Goal: Information Seeking & Learning: Learn about a topic

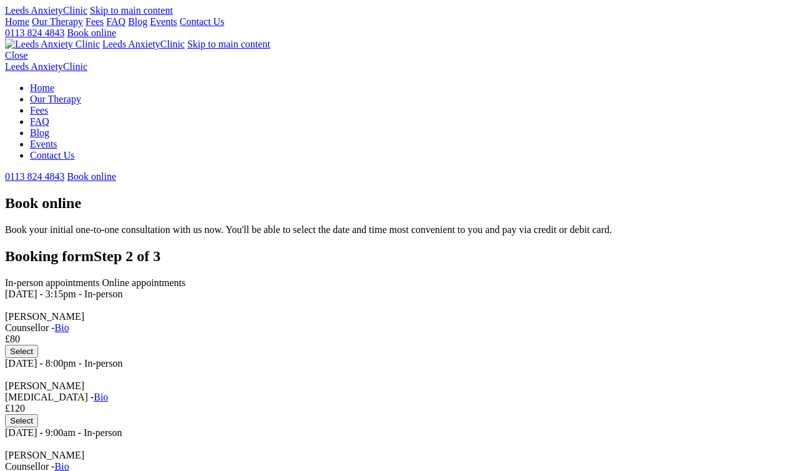
click at [83, 27] on link "Our Therapy" at bounding box center [57, 21] width 51 height 11
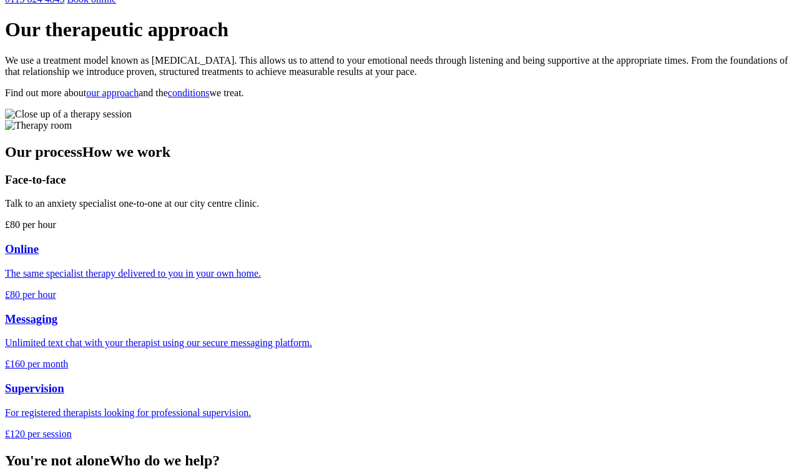
scroll to position [373, 0]
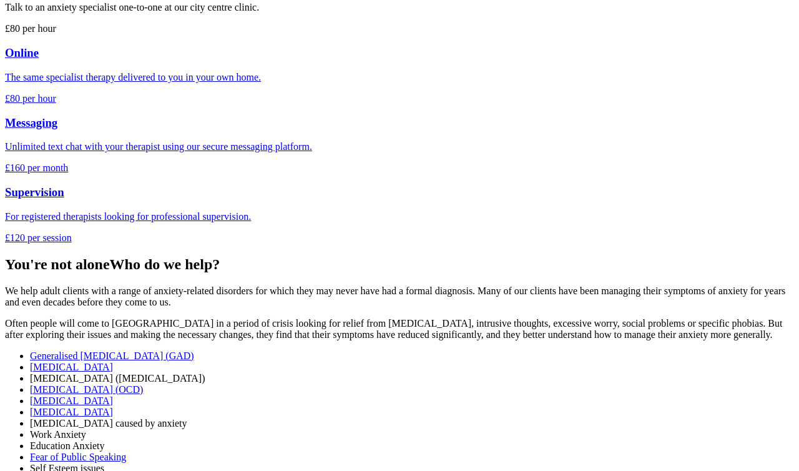
click at [493, 141] on p "Unlimited text chat with your therapist using our secure messaging platform." at bounding box center [399, 146] width 789 height 11
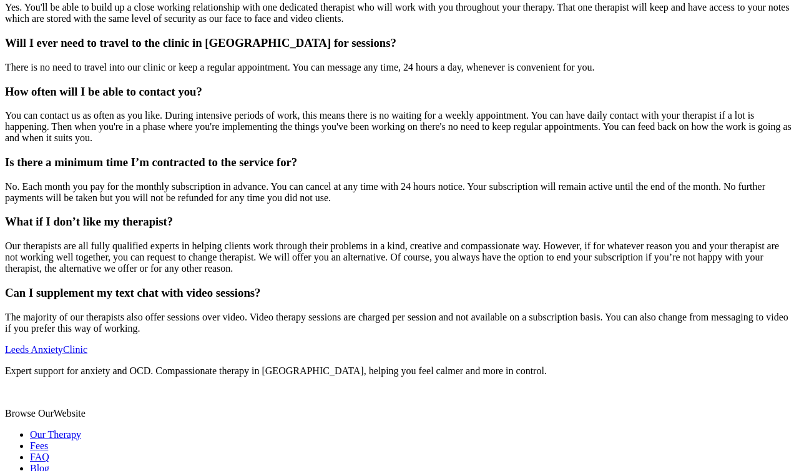
scroll to position [1283, 0]
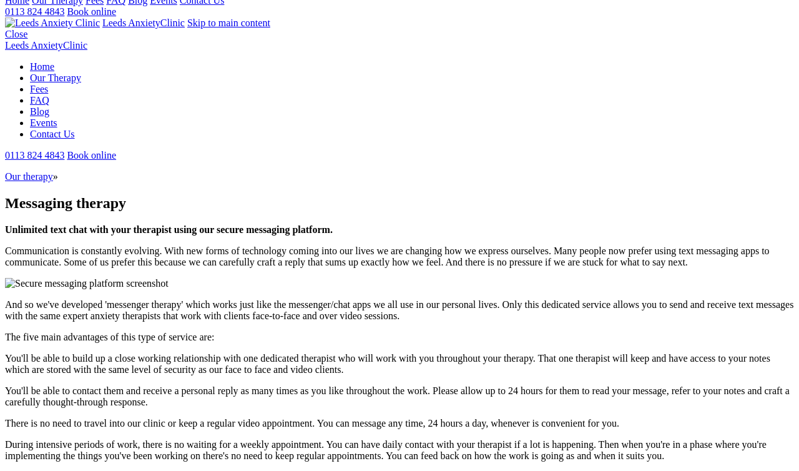
scroll to position [0, 0]
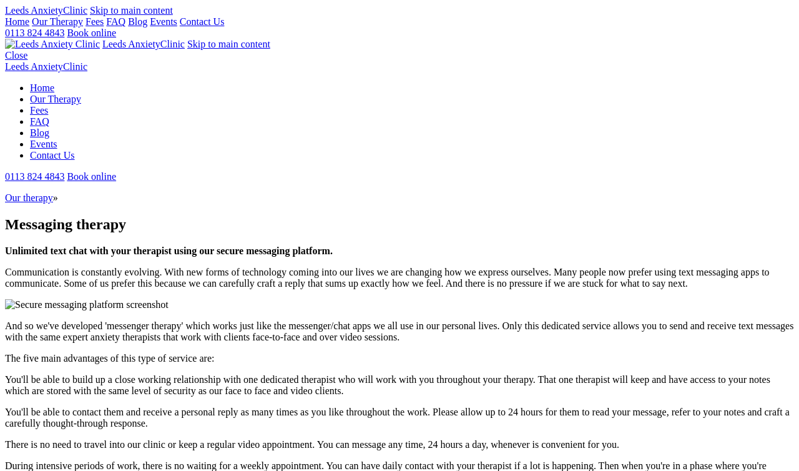
click at [83, 27] on link "Our Therapy" at bounding box center [57, 21] width 51 height 11
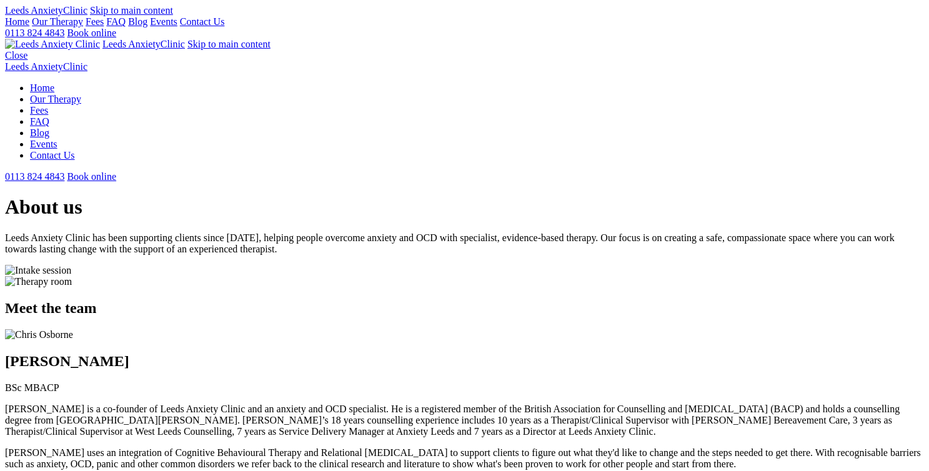
click at [83, 27] on link "Our Therapy" at bounding box center [57, 21] width 51 height 11
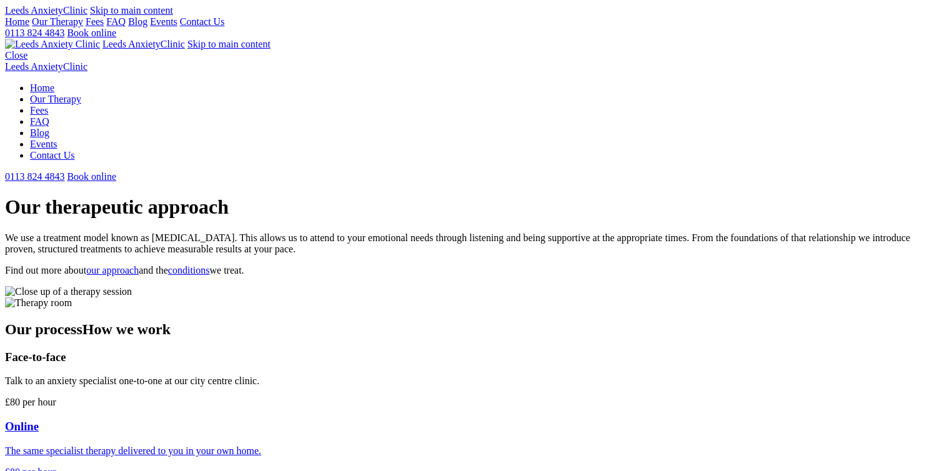
click at [104, 27] on link "Fees" at bounding box center [95, 21] width 18 height 11
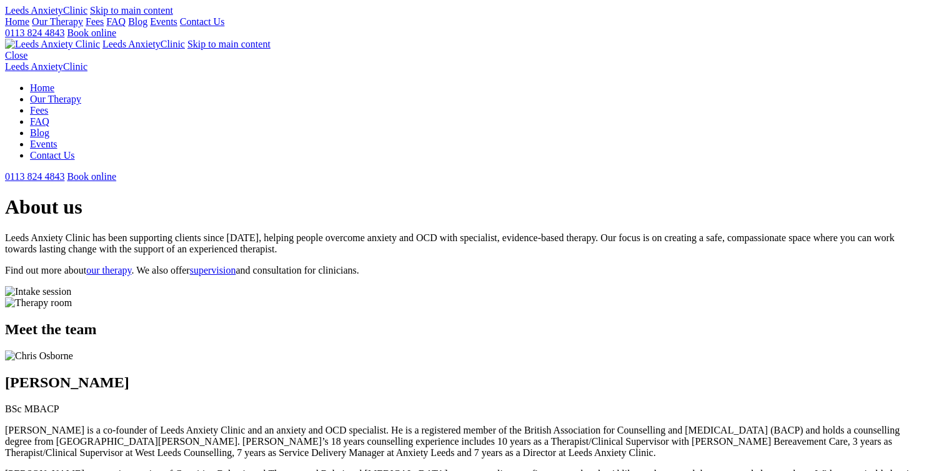
click at [209, 265] on p "Find out more about our therapy . We also offer supervision and consultation fo…" at bounding box center [464, 270] width 919 height 11
click at [131, 265] on link "our therapy" at bounding box center [108, 270] width 45 height 11
click at [236, 265] on link "supervision" at bounding box center [213, 270] width 46 height 11
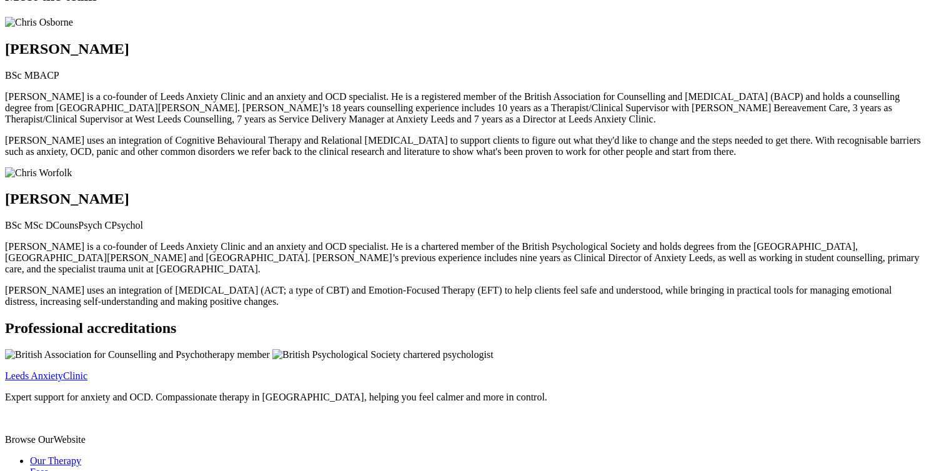
scroll to position [325, 0]
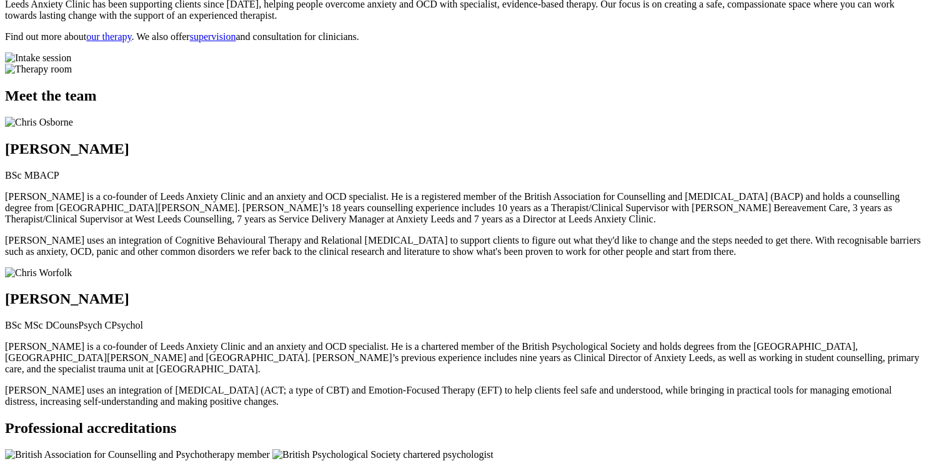
scroll to position [215, 0]
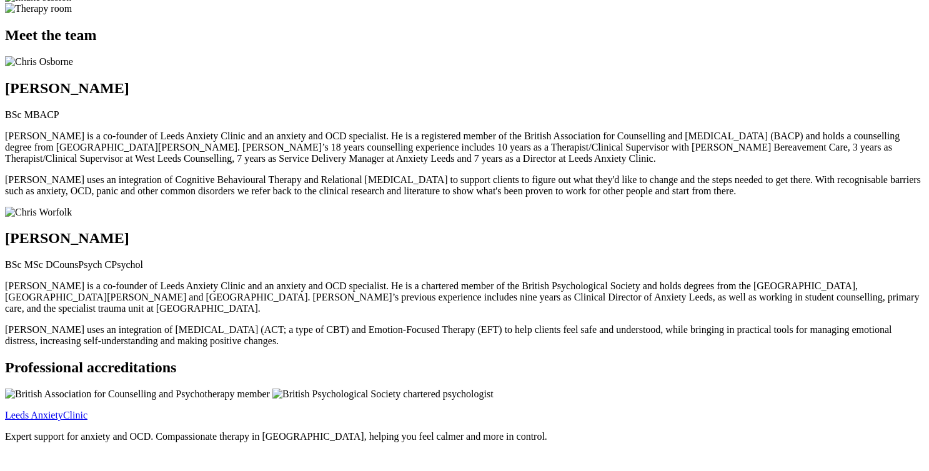
scroll to position [283, 0]
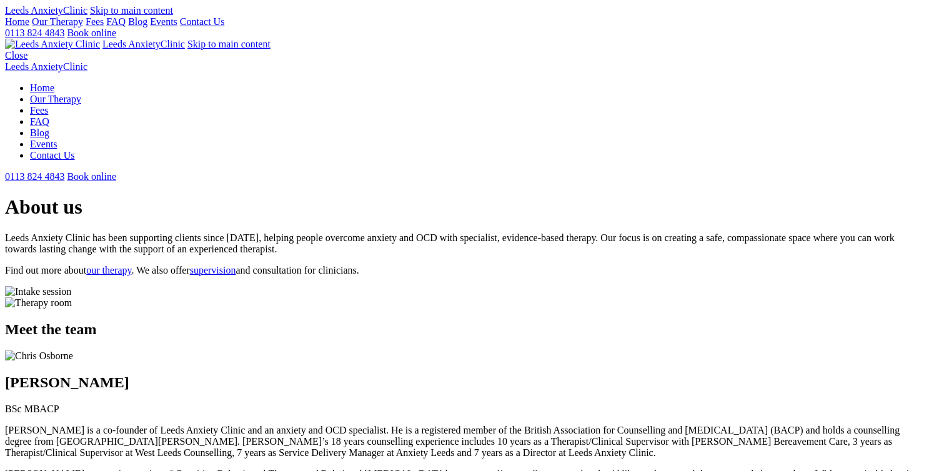
scroll to position [283, 0]
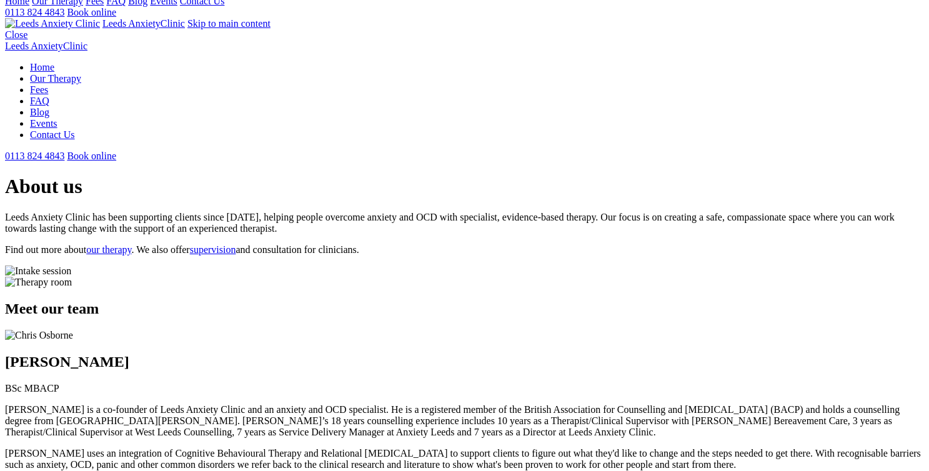
scroll to position [23, 0]
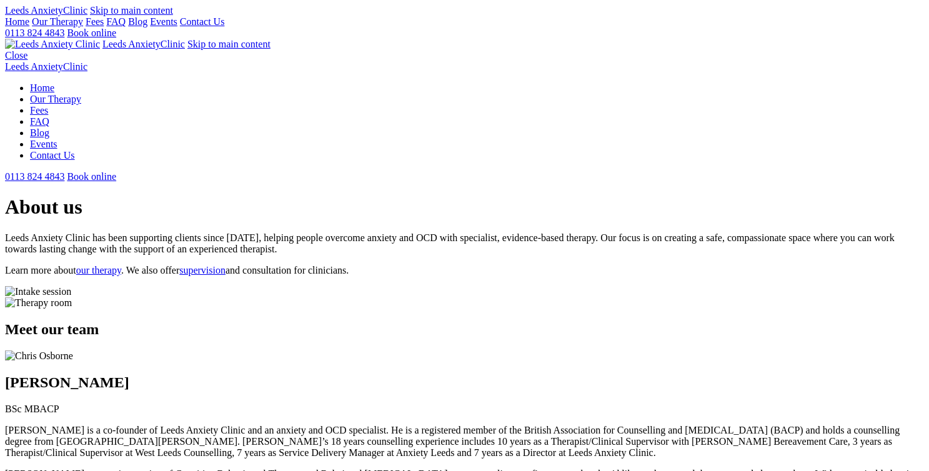
click at [83, 27] on link "Our Therapy" at bounding box center [57, 21] width 51 height 11
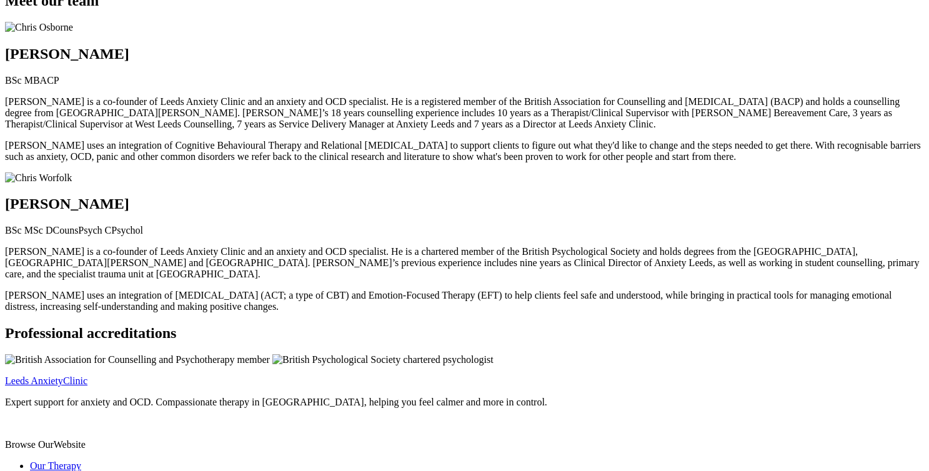
scroll to position [330, 0]
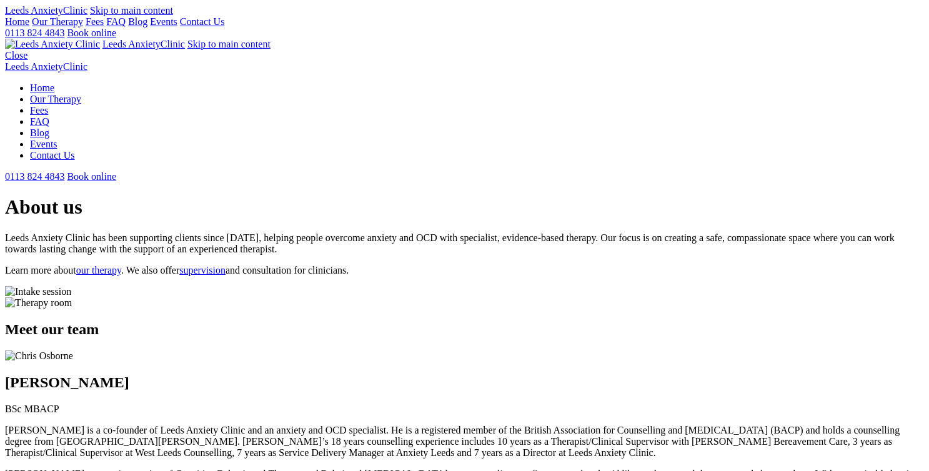
scroll to position [330, 0]
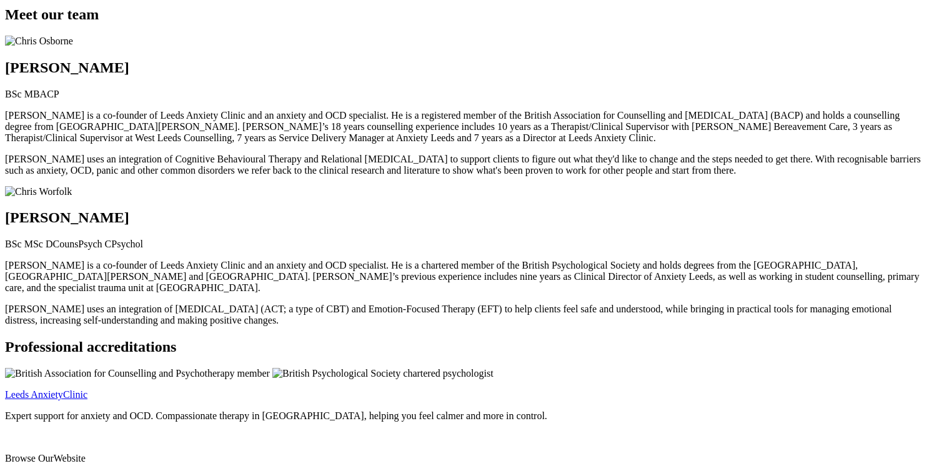
scroll to position [317, 0]
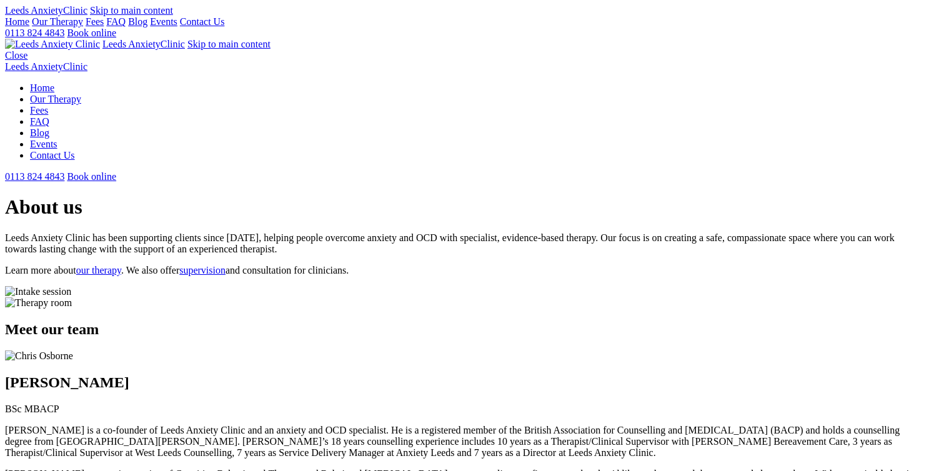
scroll to position [317, 0]
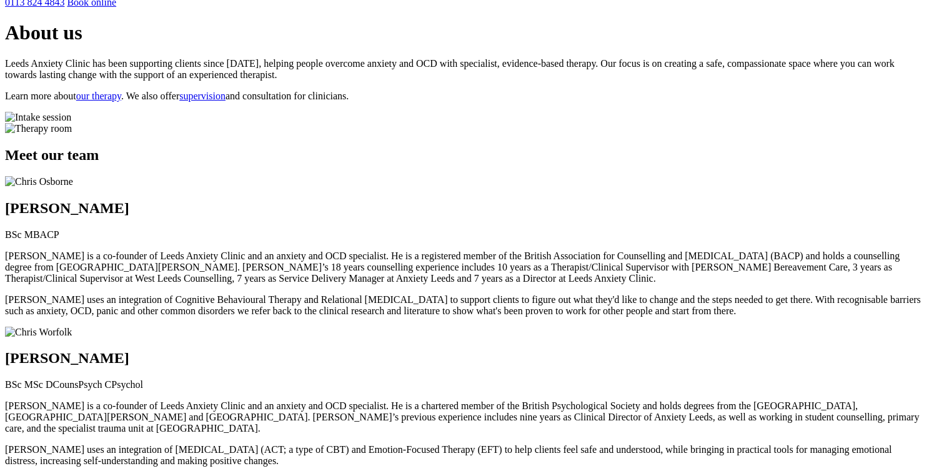
scroll to position [184, 0]
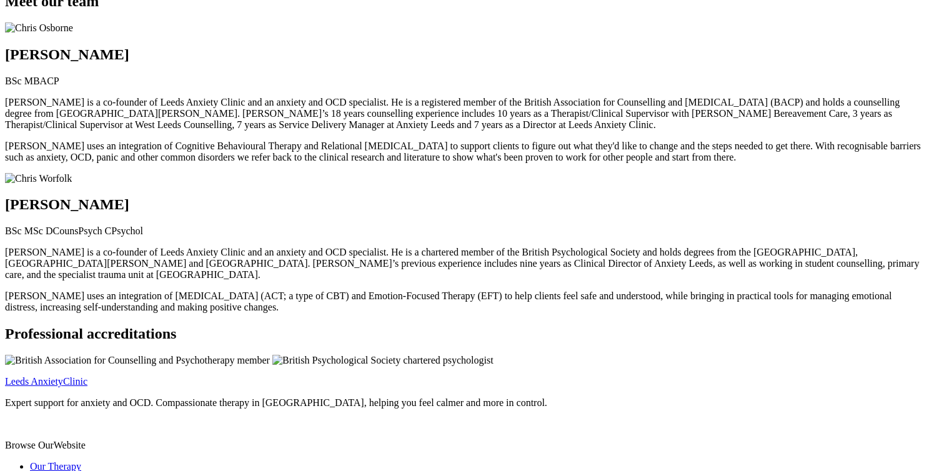
scroll to position [324, 0]
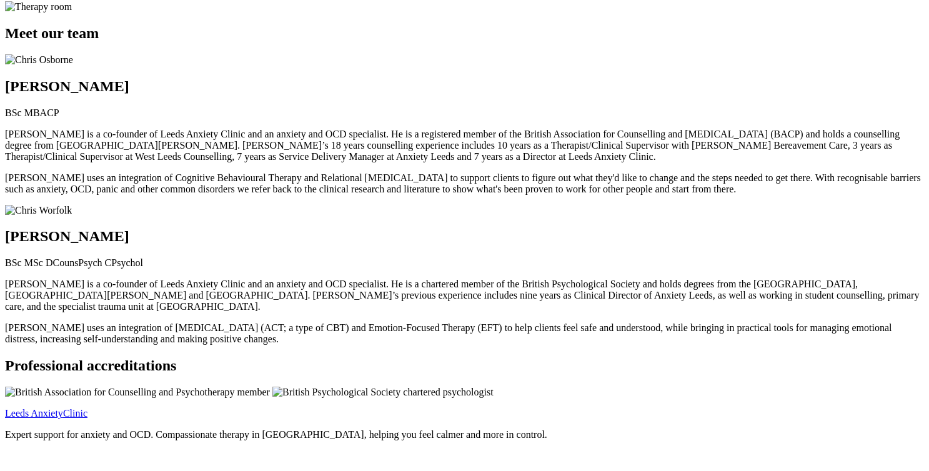
scroll to position [297, 0]
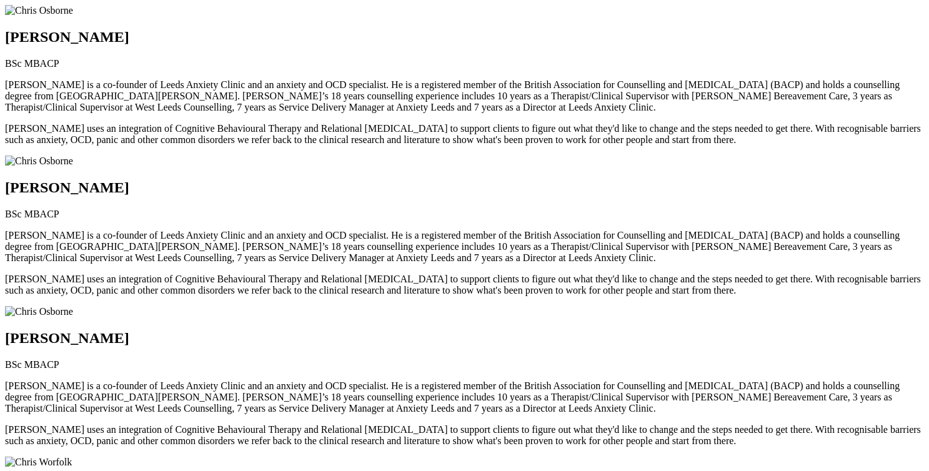
scroll to position [673, 0]
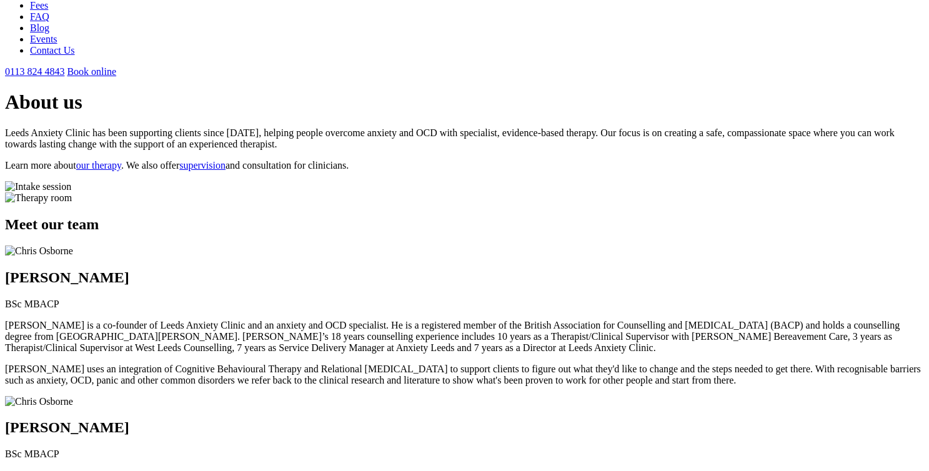
scroll to position [25, 0]
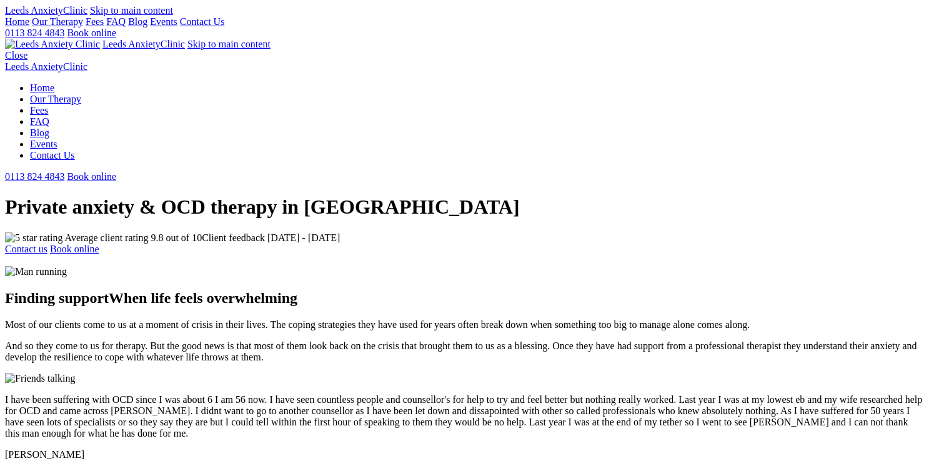
click at [104, 27] on link "Fees" at bounding box center [95, 21] width 18 height 11
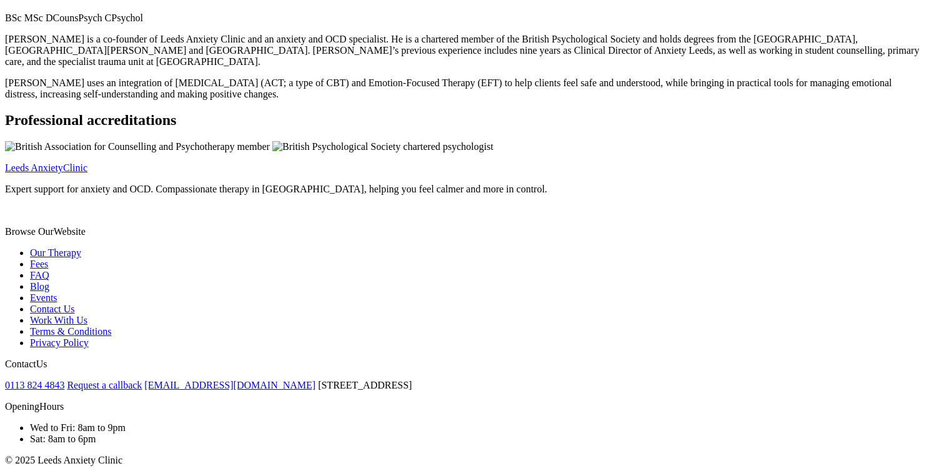
scroll to position [2128, 0]
click at [57, 292] on link "Events" at bounding box center [43, 297] width 27 height 11
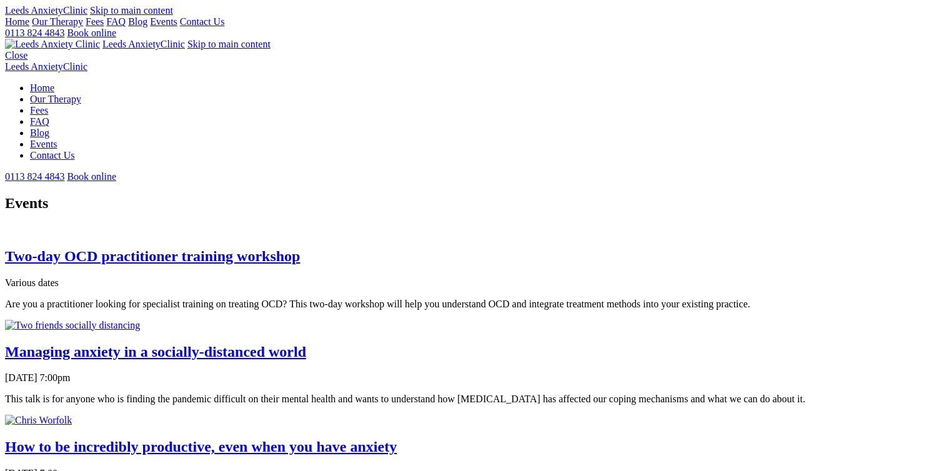
click at [5, 233] on img at bounding box center [5, 233] width 0 height 0
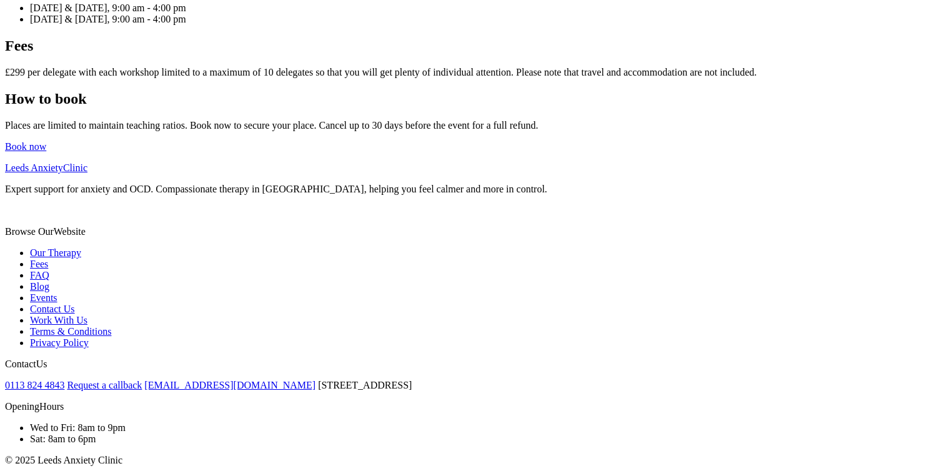
scroll to position [1488, 0]
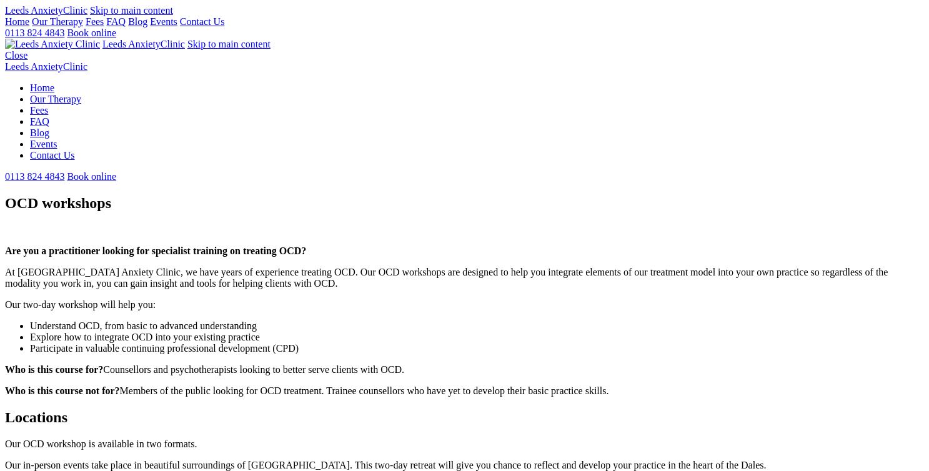
click at [83, 27] on link "Our Therapy" at bounding box center [57, 21] width 51 height 11
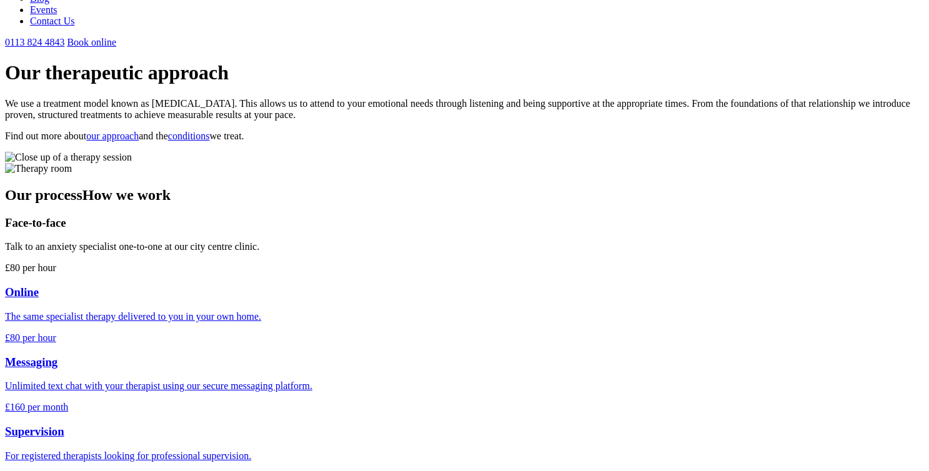
scroll to position [161, 0]
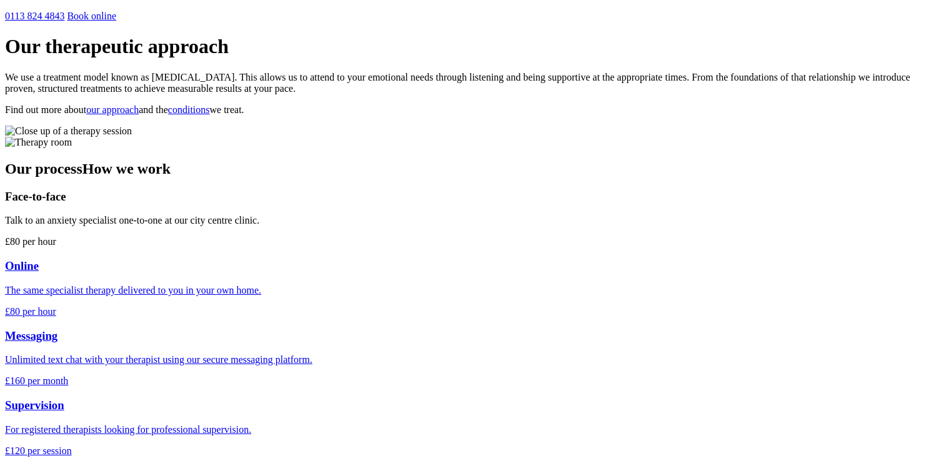
click at [368, 295] on div "Online The same specialist therapy delivered to you in your own home." at bounding box center [464, 277] width 919 height 37
click at [212, 227] on div "Face-to-face Talk to an anxiety specialist one-to-one at our city centre clinic." at bounding box center [464, 208] width 919 height 37
click at [5, 190] on icon at bounding box center [5, 190] width 0 height 0
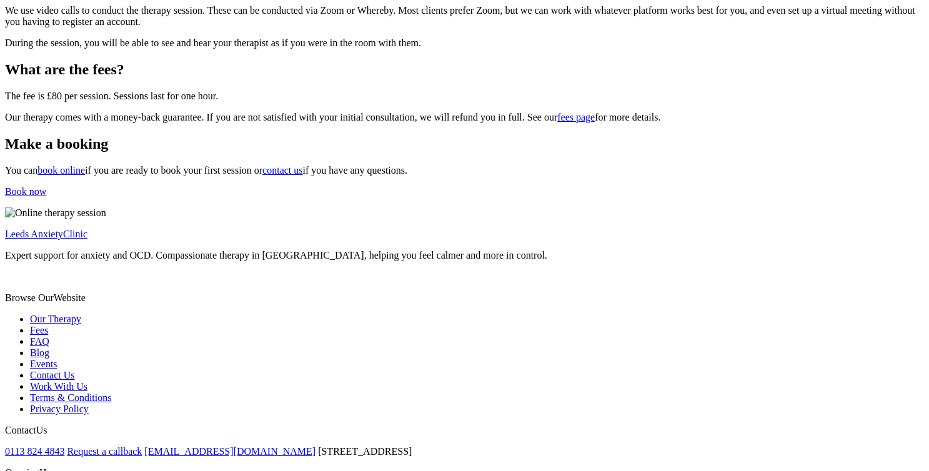
scroll to position [358, 0]
